Goal: Browse casually

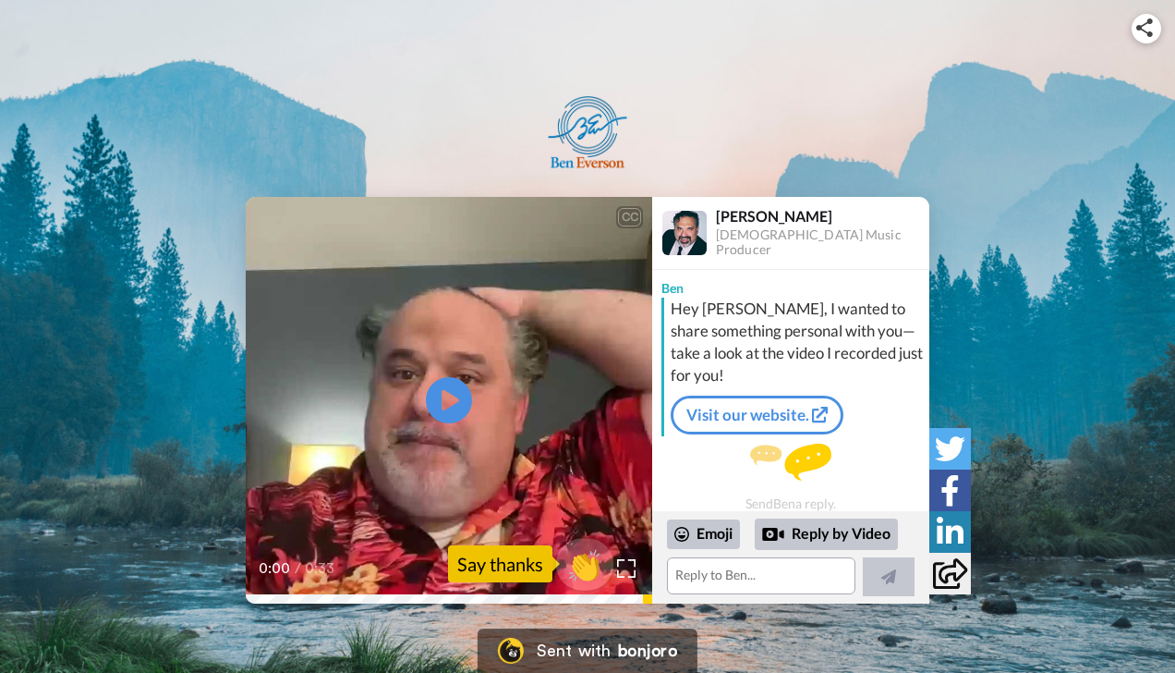
click at [588, 568] on span "👏" at bounding box center [585, 563] width 58 height 37
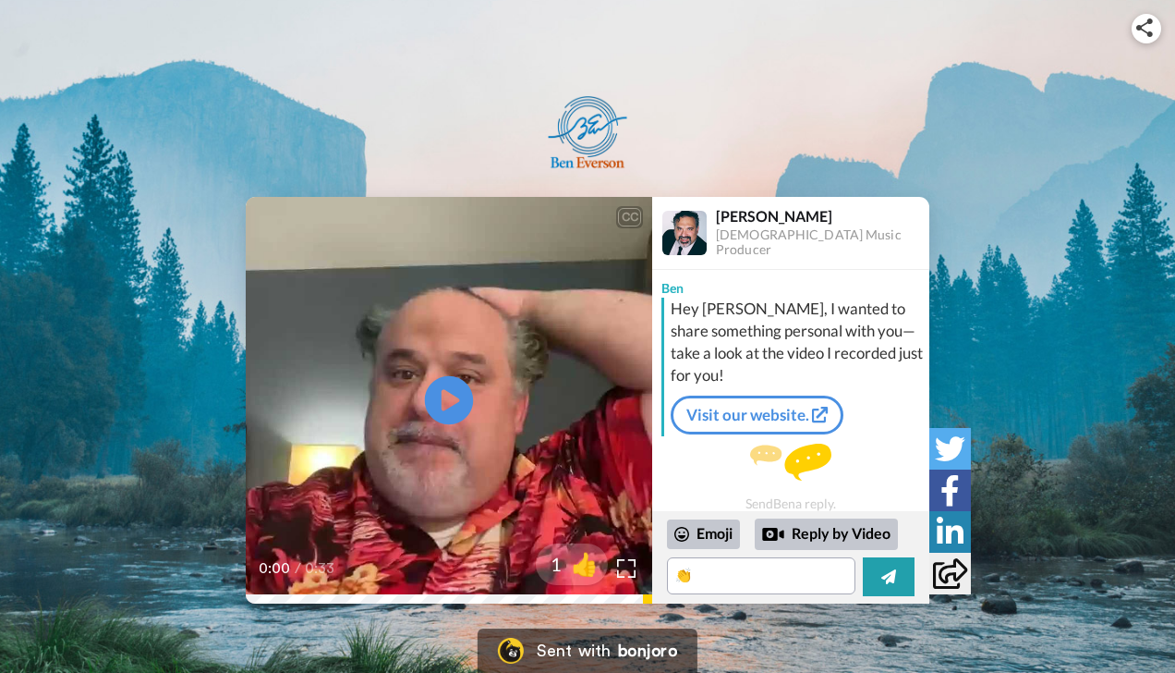
click at [439, 406] on icon at bounding box center [449, 400] width 49 height 49
click at [578, 564] on span "👍" at bounding box center [588, 563] width 58 height 37
click at [587, 565] on span "🔥" at bounding box center [588, 563] width 58 height 37
click at [626, 569] on div at bounding box center [572, 564] width 148 height 148
click at [576, 565] on span "😁" at bounding box center [588, 563] width 58 height 37
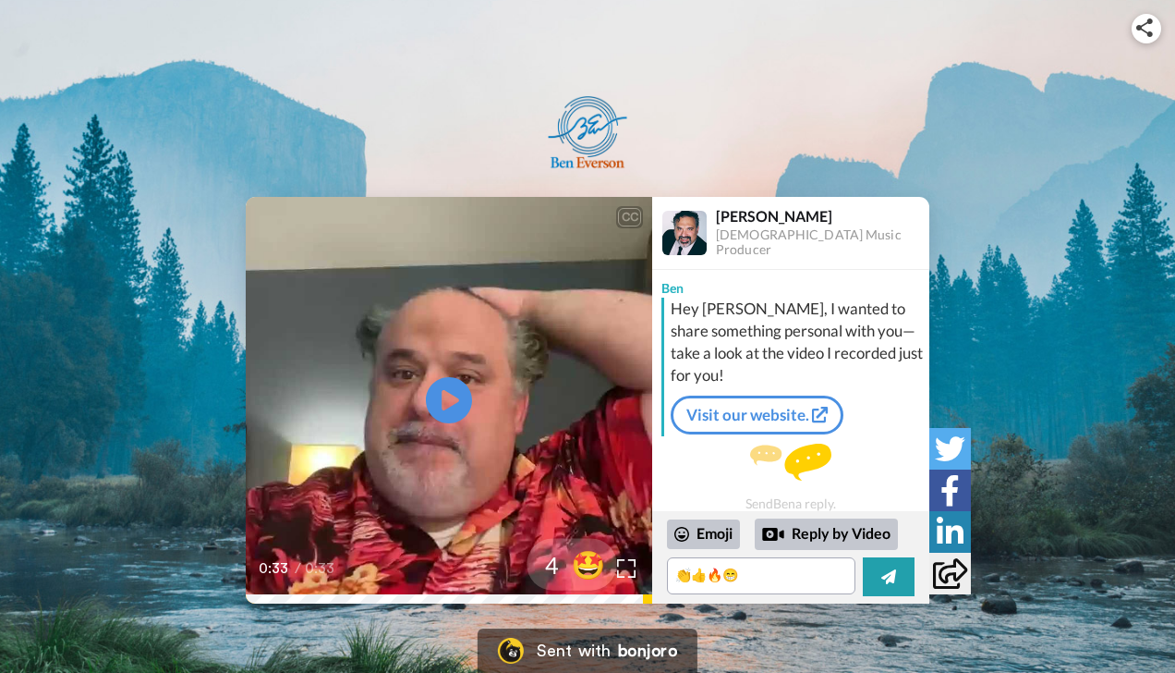
click at [576, 565] on span "🤩" at bounding box center [588, 563] width 58 height 37
click at [576, 565] on span "🤗" at bounding box center [588, 563] width 58 height 37
click at [576, 565] on span "😸" at bounding box center [588, 563] width 58 height 37
click at [576, 565] on span "🤝" at bounding box center [588, 563] width 58 height 37
click at [576, 565] on span "✅" at bounding box center [588, 563] width 58 height 37
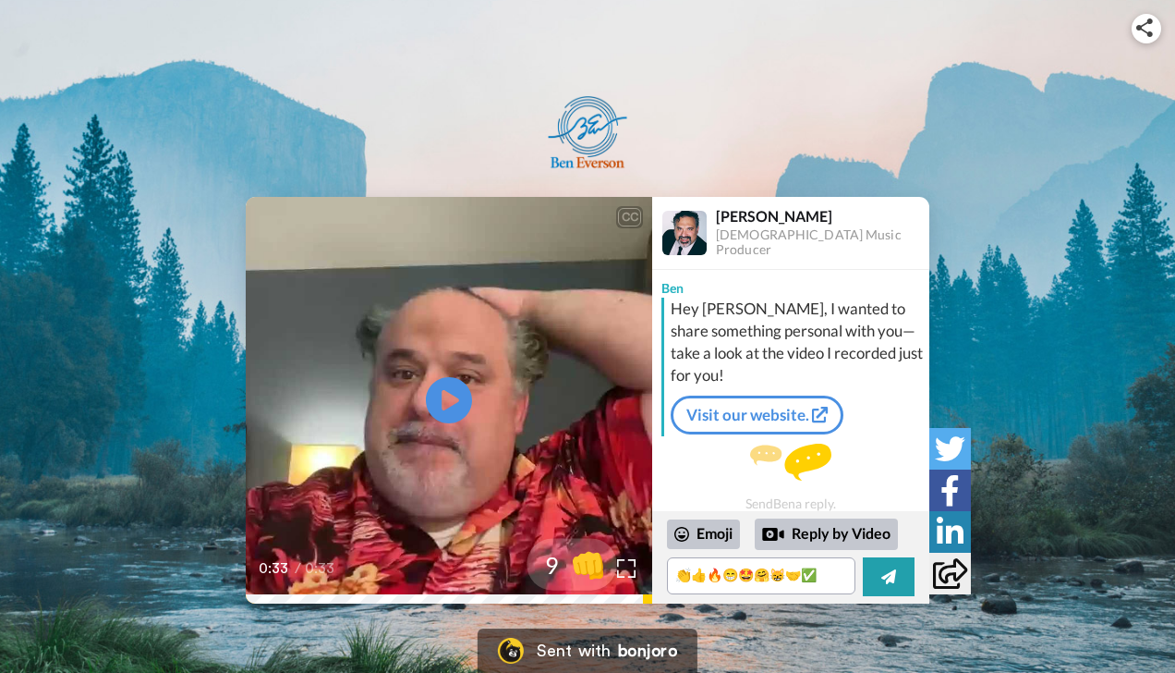
click at [576, 565] on span "👊" at bounding box center [588, 563] width 58 height 37
click at [576, 565] on span "👌" at bounding box center [590, 563] width 58 height 37
click at [576, 565] on span "🤙" at bounding box center [590, 563] width 58 height 37
click at [576, 565] on span "🙏" at bounding box center [590, 563] width 58 height 37
click at [576, 565] on span "👀" at bounding box center [590, 563] width 58 height 37
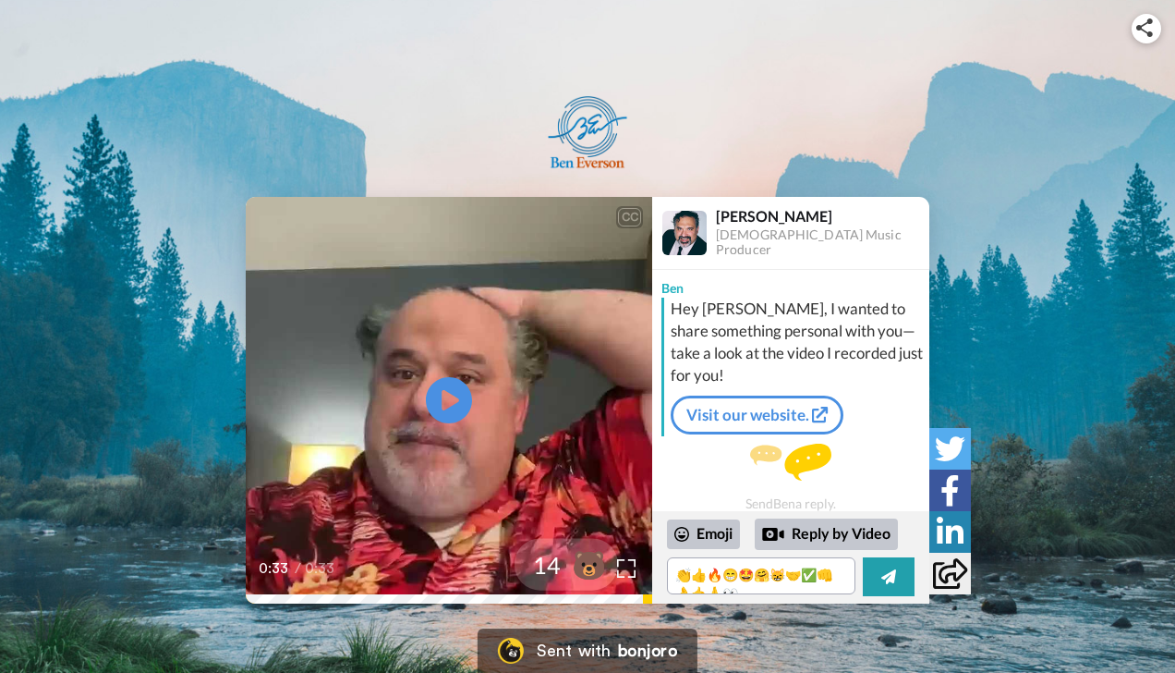
click at [576, 565] on span "🐻" at bounding box center [590, 563] width 58 height 37
